Goal: Book appointment/travel/reservation

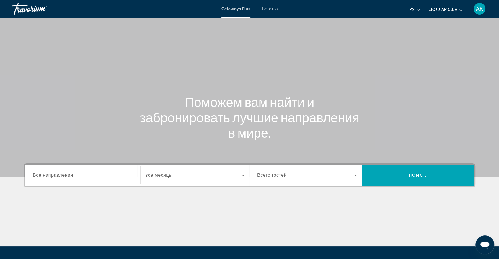
click at [47, 176] on span "Все направления" at bounding box center [53, 175] width 40 height 5
click at [47, 176] on input "Destination Все направления" at bounding box center [83, 175] width 100 height 7
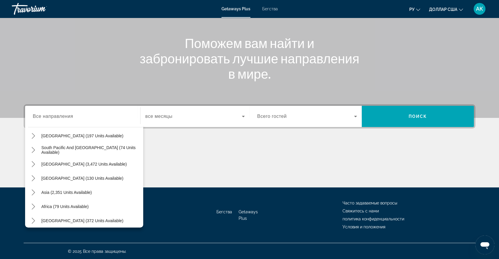
scroll to position [95, 0]
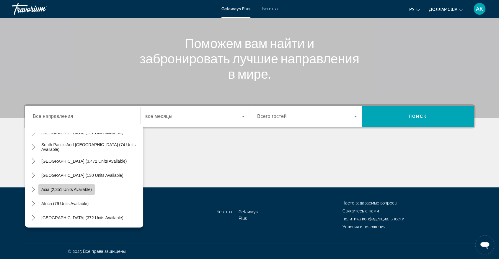
click at [72, 185] on span "Select destination: Asia (2,351 units available)" at bounding box center [66, 190] width 56 height 14
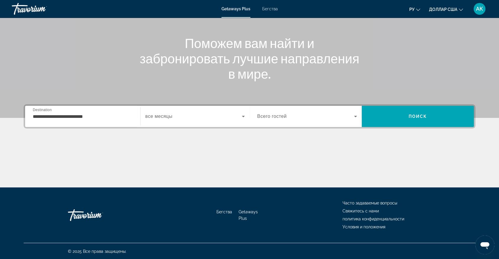
click at [72, 185] on div "Основное содержание" at bounding box center [249, 165] width 451 height 44
click at [70, 118] on input "**********" at bounding box center [83, 116] width 100 height 7
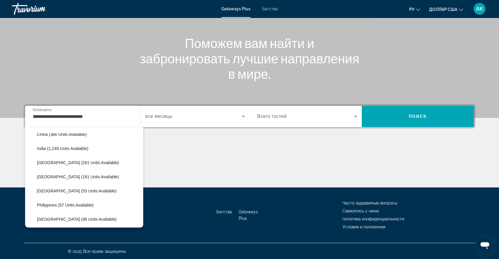
scroll to position [180, 0]
click at [78, 193] on span "Select destination: Maldives (53 units available)" at bounding box center [88, 190] width 109 height 14
type input "**********"
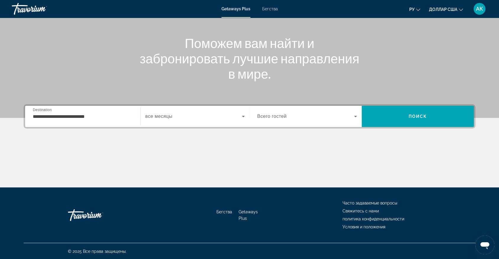
click at [154, 118] on span "все месяцы" at bounding box center [158, 116] width 27 height 5
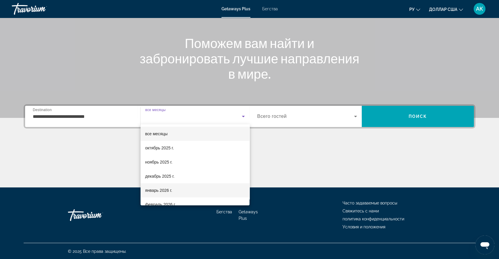
click at [171, 191] on font "январь 2026 г." at bounding box center [158, 190] width 27 height 5
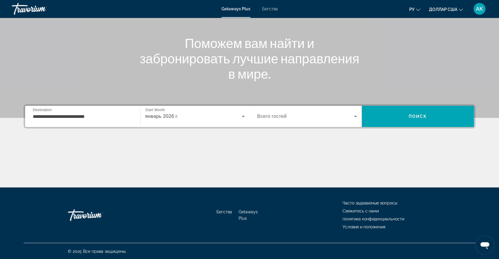
click at [275, 120] on div "Виджет поиска" at bounding box center [307, 116] width 100 height 17
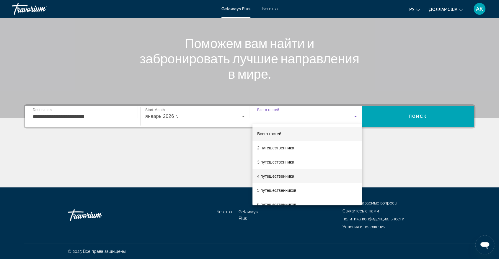
click at [281, 176] on font "4 путешественника" at bounding box center [275, 176] width 37 height 5
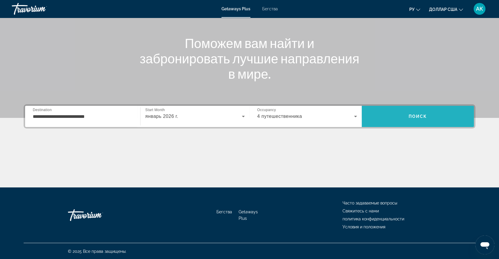
click at [417, 119] on span "Поиск" at bounding box center [417, 116] width 112 height 14
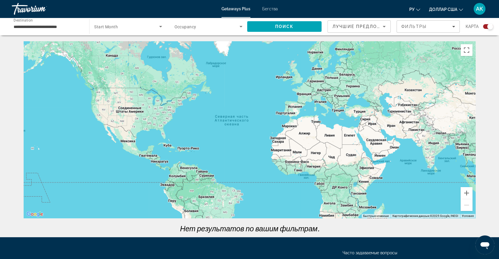
click at [267, 8] on font "Бегства" at bounding box center [270, 8] width 16 height 5
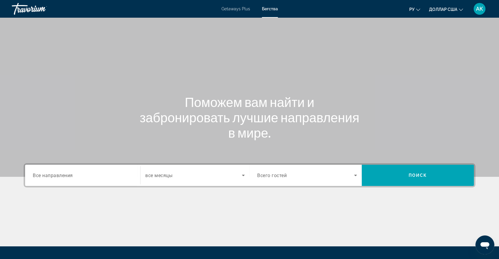
click at [61, 177] on span "Все направления" at bounding box center [53, 176] width 40 height 6
click at [61, 177] on input "Destination Все направления" at bounding box center [83, 175] width 100 height 7
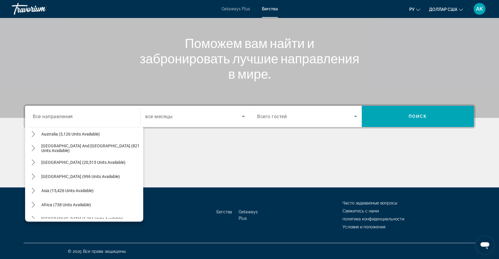
scroll to position [95, 0]
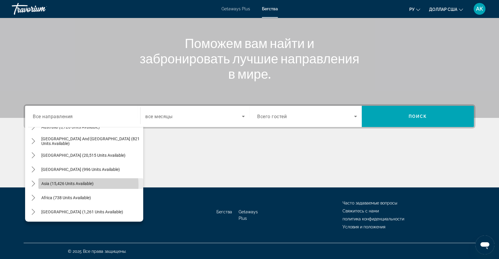
click at [77, 184] on span "Asia (15,426 units available)" at bounding box center [67, 183] width 52 height 5
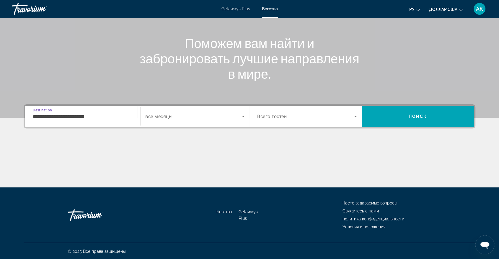
click at [78, 117] on input "**********" at bounding box center [83, 116] width 100 height 7
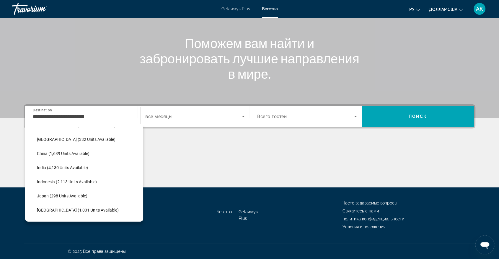
scroll to position [192, 0]
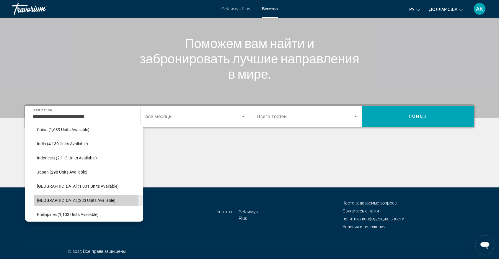
click at [84, 199] on span "Maldives (233 units available)" at bounding box center [76, 200] width 78 height 5
type input "**********"
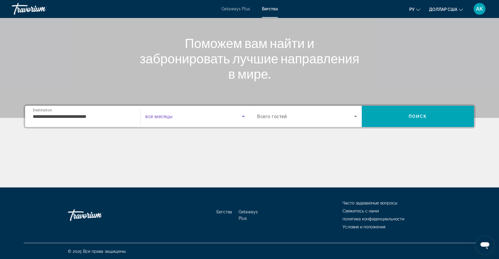
click at [161, 119] on span "Search widget" at bounding box center [193, 116] width 96 height 7
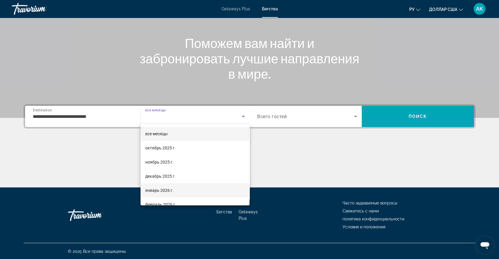
click at [167, 189] on font "январь 2026 г." at bounding box center [159, 190] width 28 height 5
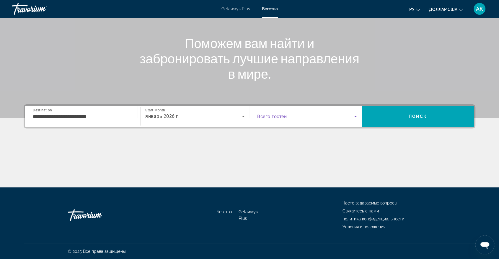
click at [279, 119] on span "Search widget" at bounding box center [305, 116] width 97 height 7
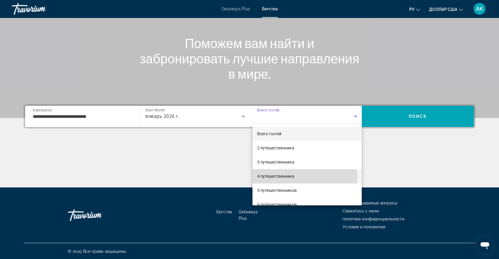
click at [281, 179] on span "4 путешественника" at bounding box center [275, 176] width 37 height 7
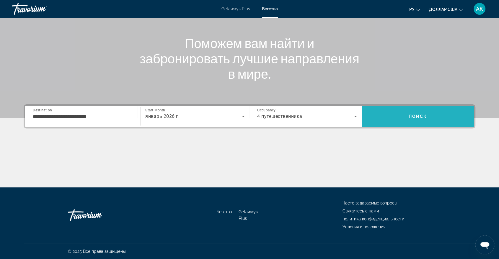
click at [418, 121] on span "Search" at bounding box center [417, 116] width 112 height 14
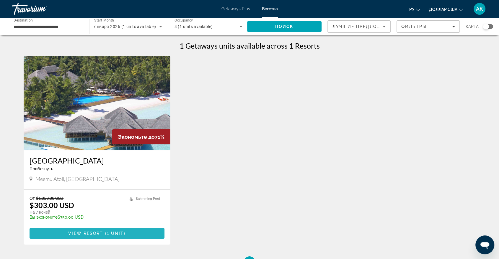
click at [82, 232] on span "View Resort" at bounding box center [85, 233] width 35 height 5
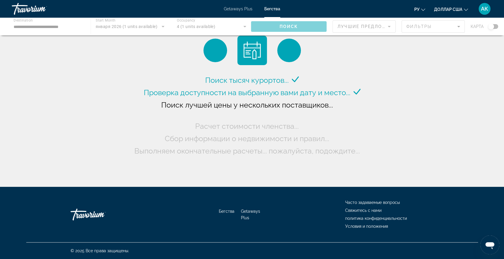
click at [139, 27] on div "Основное содержание" at bounding box center [252, 27] width 504 height 18
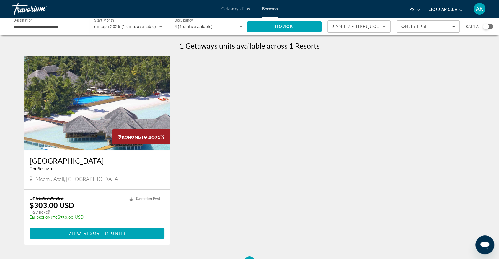
click at [146, 25] on span "января 2026 (1 units available)" at bounding box center [125, 26] width 62 height 5
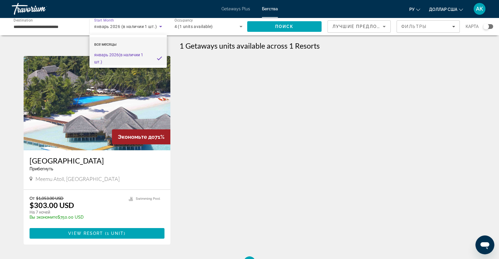
click at [112, 45] on font "все месяцы" at bounding box center [105, 44] width 22 height 5
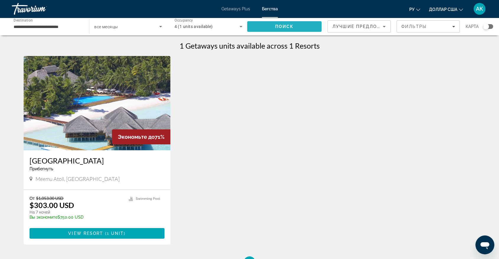
click at [273, 27] on span "Search" at bounding box center [284, 26] width 74 height 14
drag, startPoint x: 94, startPoint y: 232, endPoint x: 217, endPoint y: 165, distance: 140.3
click at [217, 165] on div "Экономьте до 71% Medhufushi Island Resort Прибегнуть - Это курорт только для вз…" at bounding box center [249, 156] width 457 height 201
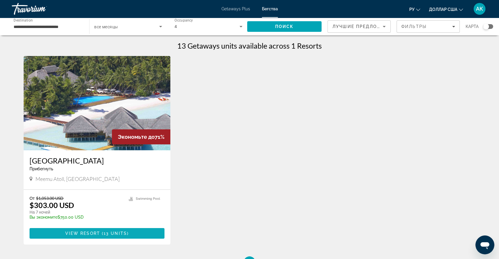
click at [83, 231] on span "View Resort" at bounding box center [82, 233] width 35 height 5
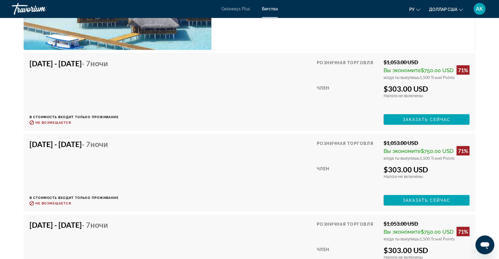
scroll to position [1247, 0]
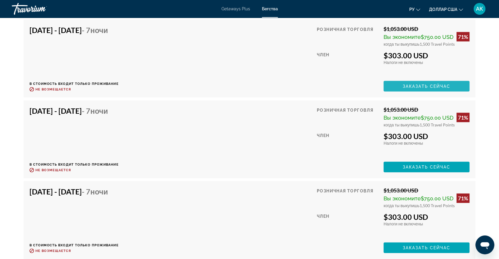
click at [396, 92] on span "Основное содержание" at bounding box center [426, 86] width 86 height 14
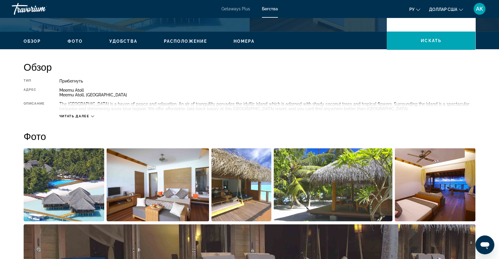
scroll to position [168, 0]
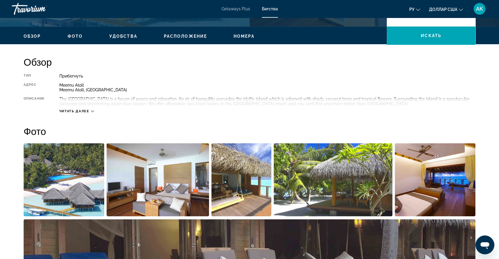
click at [78, 113] on button "Читать далее" at bounding box center [76, 111] width 35 height 4
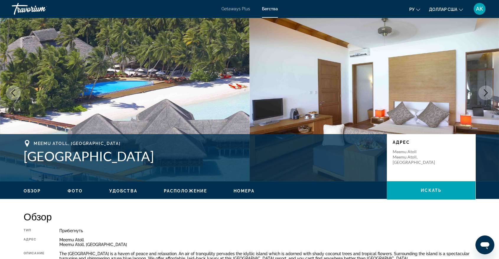
scroll to position [0, 0]
